Goal: Task Accomplishment & Management: Manage account settings

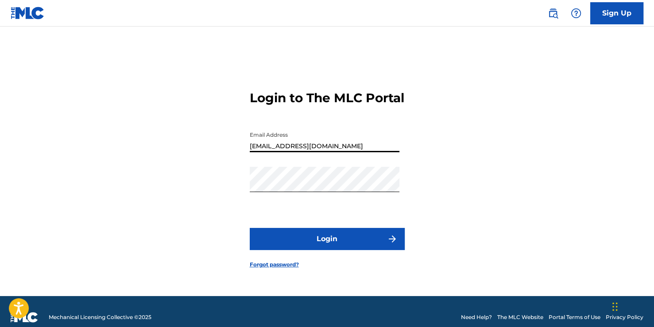
type input "[EMAIL_ADDRESS][DOMAIN_NAME]"
click at [323, 243] on button "Login" at bounding box center [327, 239] width 155 height 22
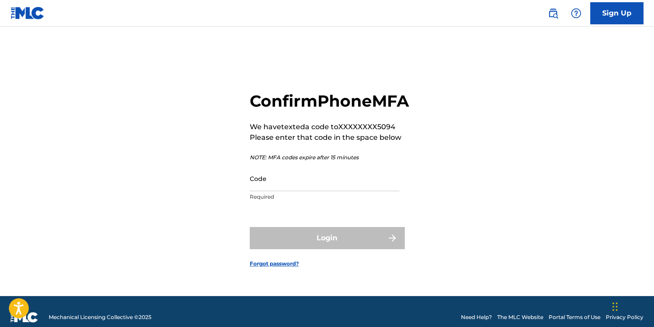
click at [311, 191] on input "Code" at bounding box center [325, 178] width 150 height 25
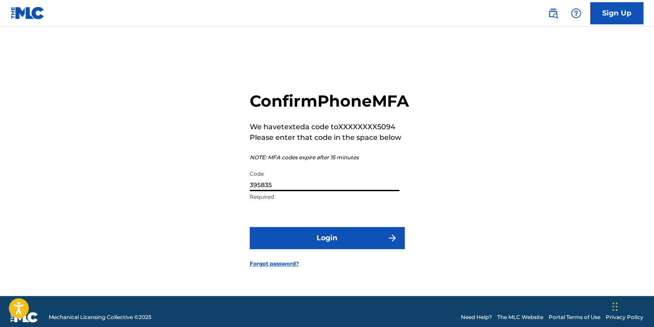
type input "395835"
click at [338, 247] on button "Login" at bounding box center [327, 238] width 155 height 22
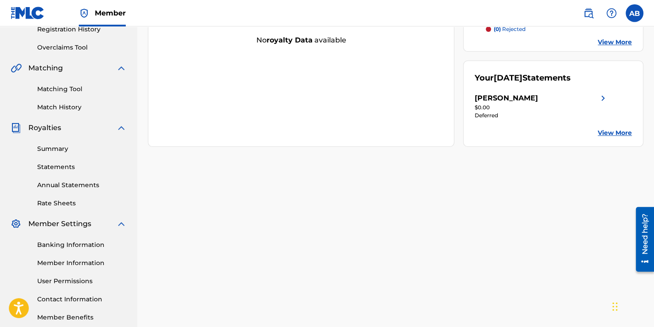
scroll to position [197, 0]
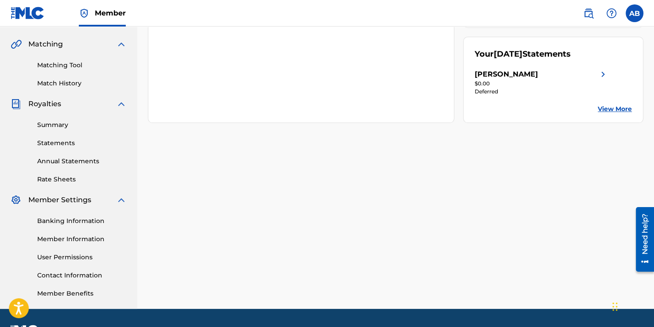
click at [94, 220] on link "Banking Information" at bounding box center [81, 220] width 89 height 9
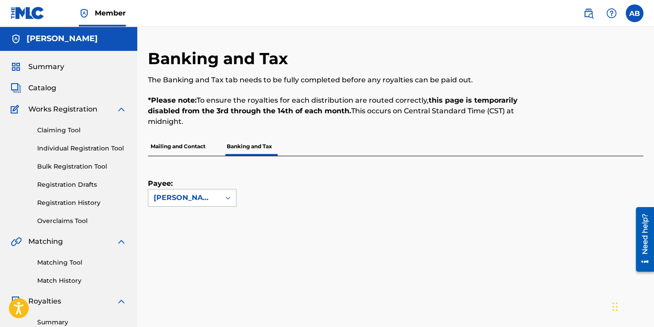
click at [214, 195] on div "[PERSON_NAME]" at bounding box center [184, 198] width 61 height 11
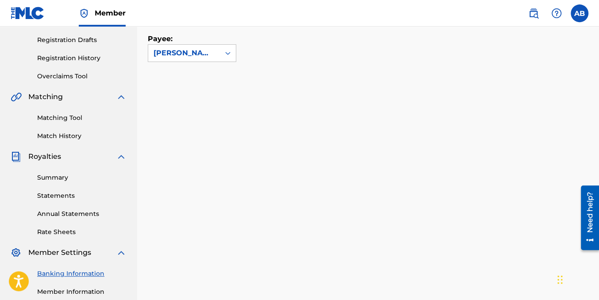
scroll to position [104, 0]
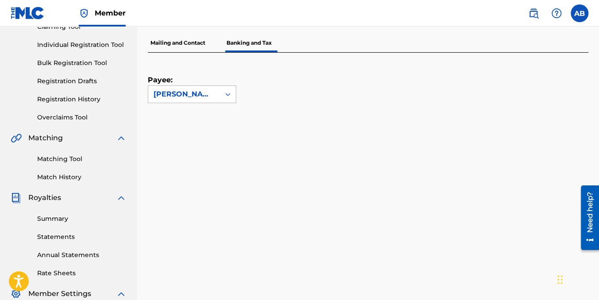
click at [233, 94] on div at bounding box center [228, 94] width 16 height 16
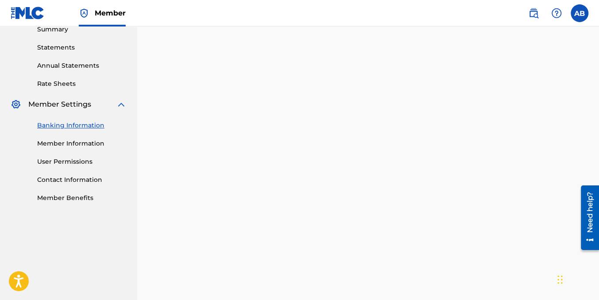
scroll to position [297, 0]
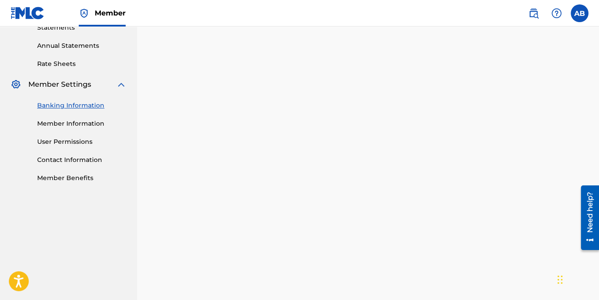
scroll to position [56, 0]
